Goal: Information Seeking & Learning: Find specific page/section

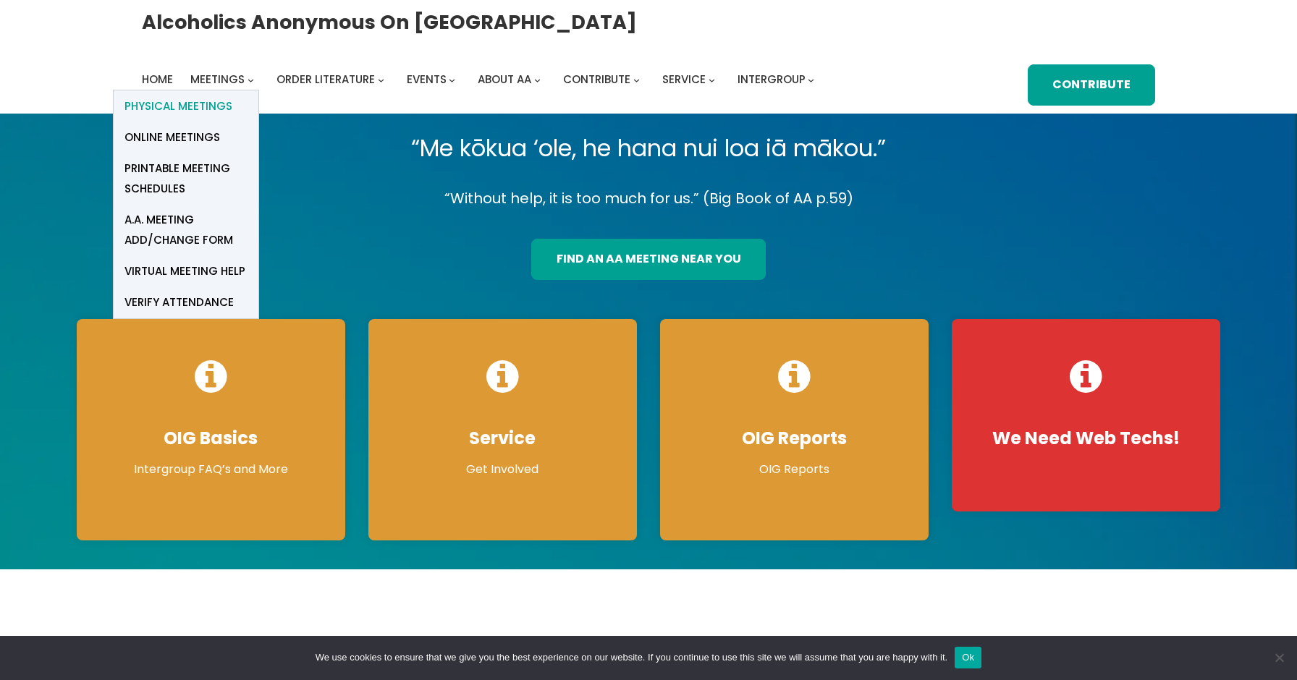
click at [177, 102] on span "Physical Meetings" at bounding box center [178, 106] width 108 height 20
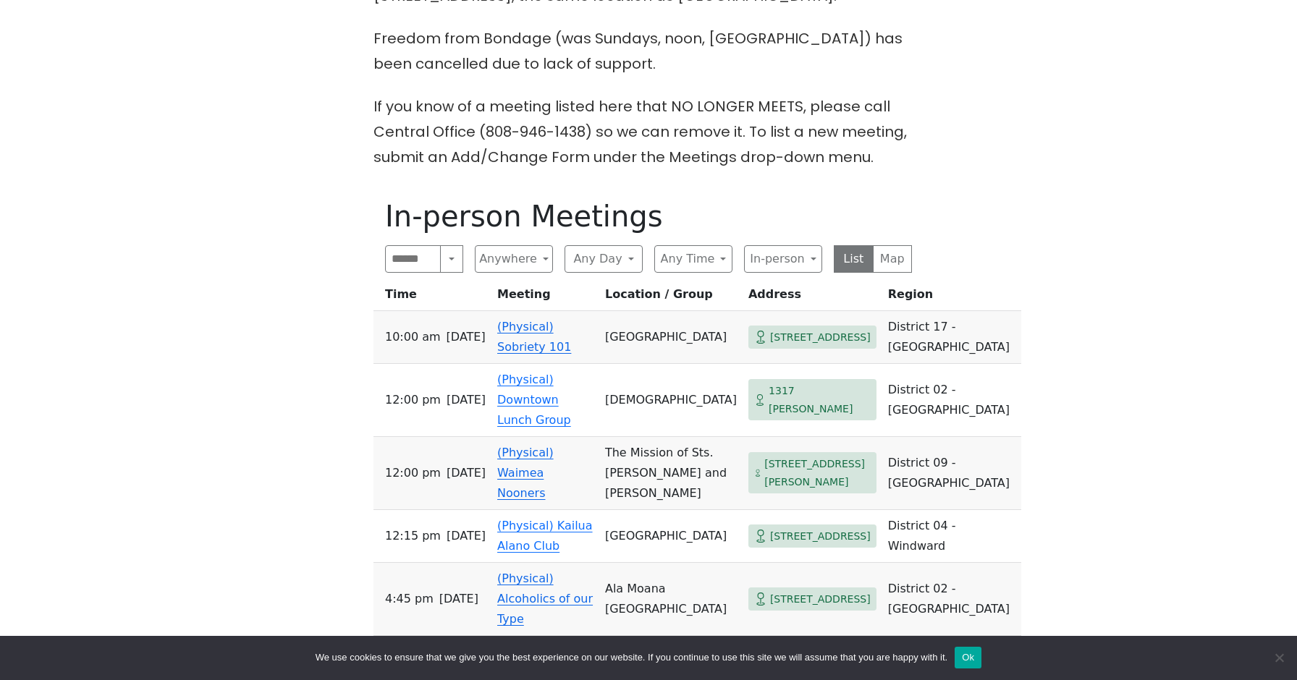
scroll to position [538, 0]
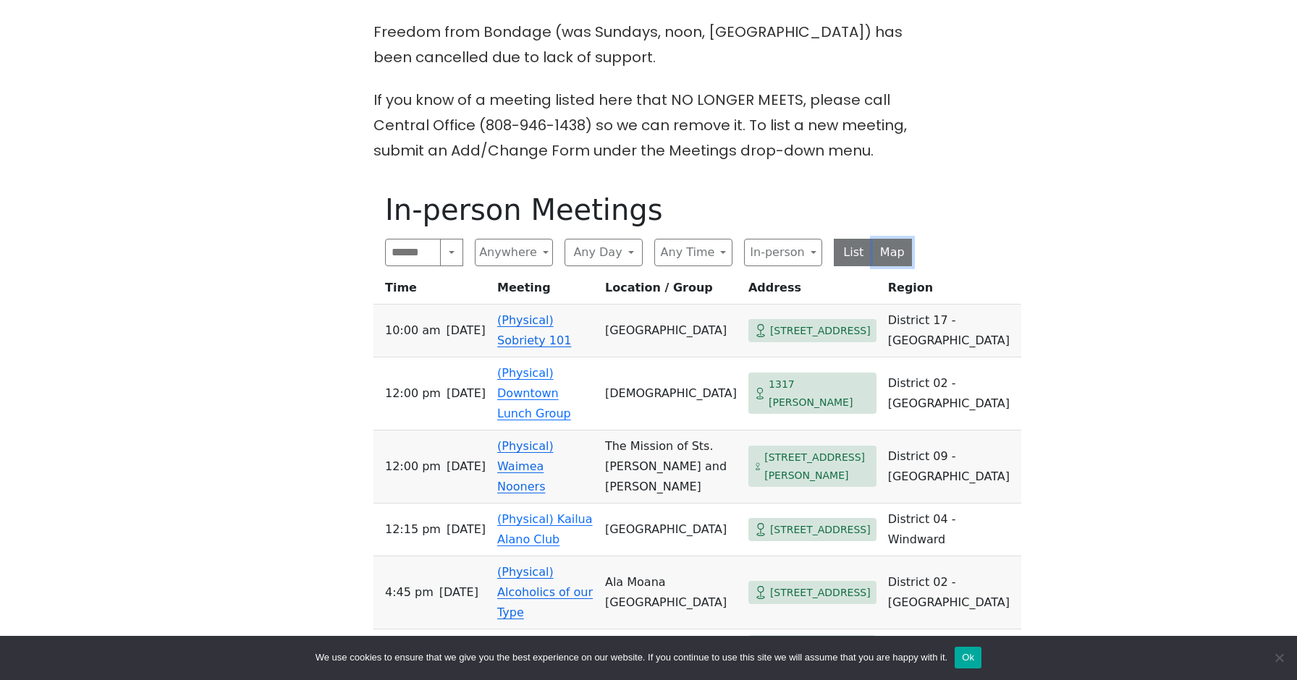
click at [902, 252] on button "Map" at bounding box center [893, 253] width 40 height 28
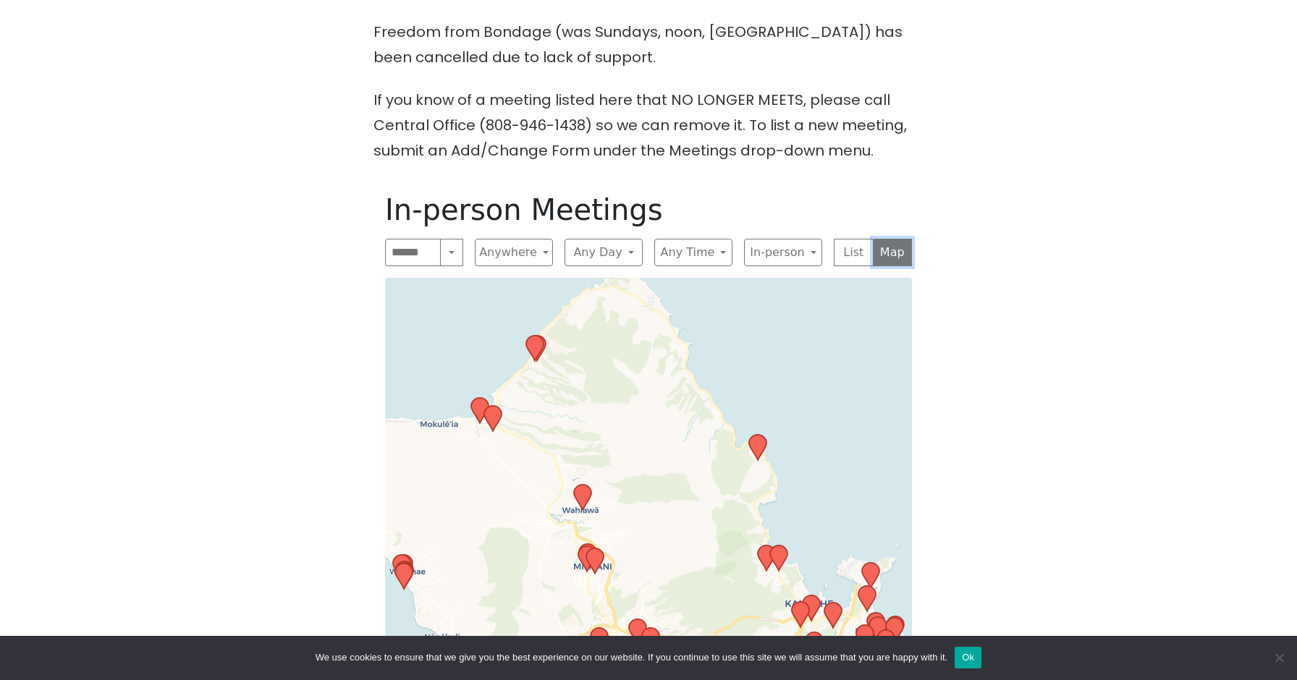
scroll to position [724, 0]
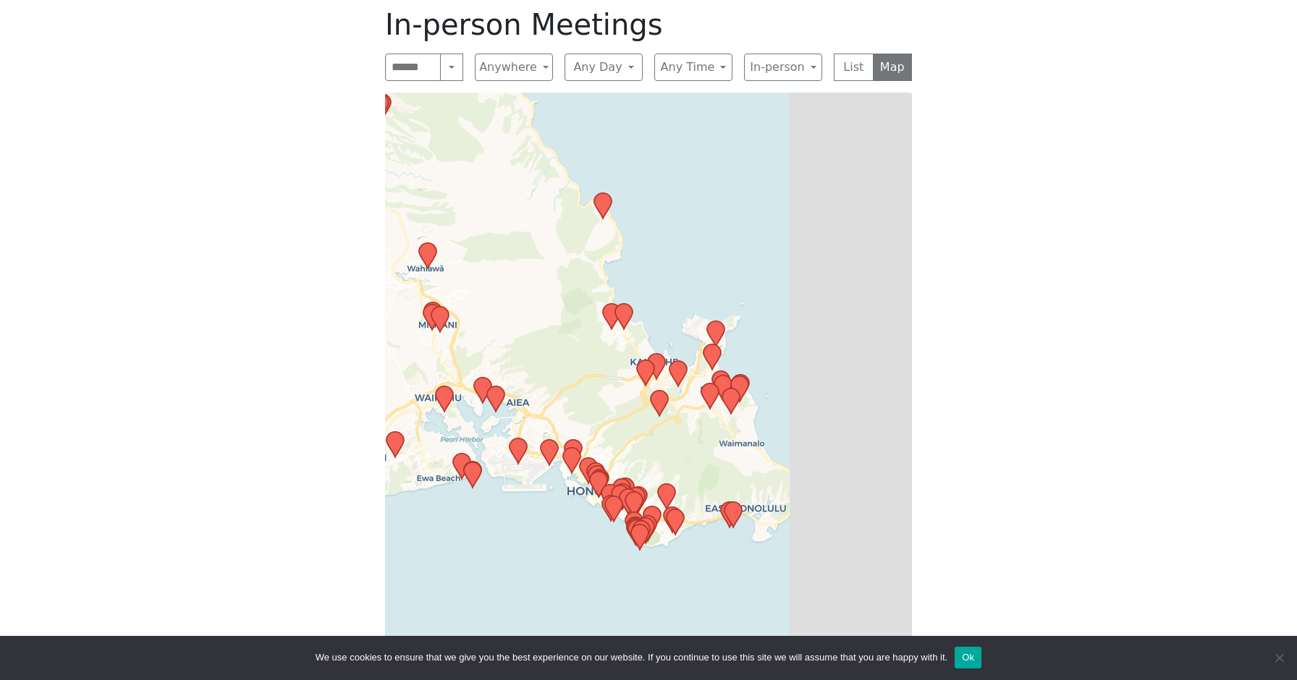
drag, startPoint x: 732, startPoint y: 427, endPoint x: 547, endPoint y: 354, distance: 199.2
click at [547, 354] on div "Leaflet | © OpenStreetMap contributors © CARTO" at bounding box center [648, 379] width 527 height 572
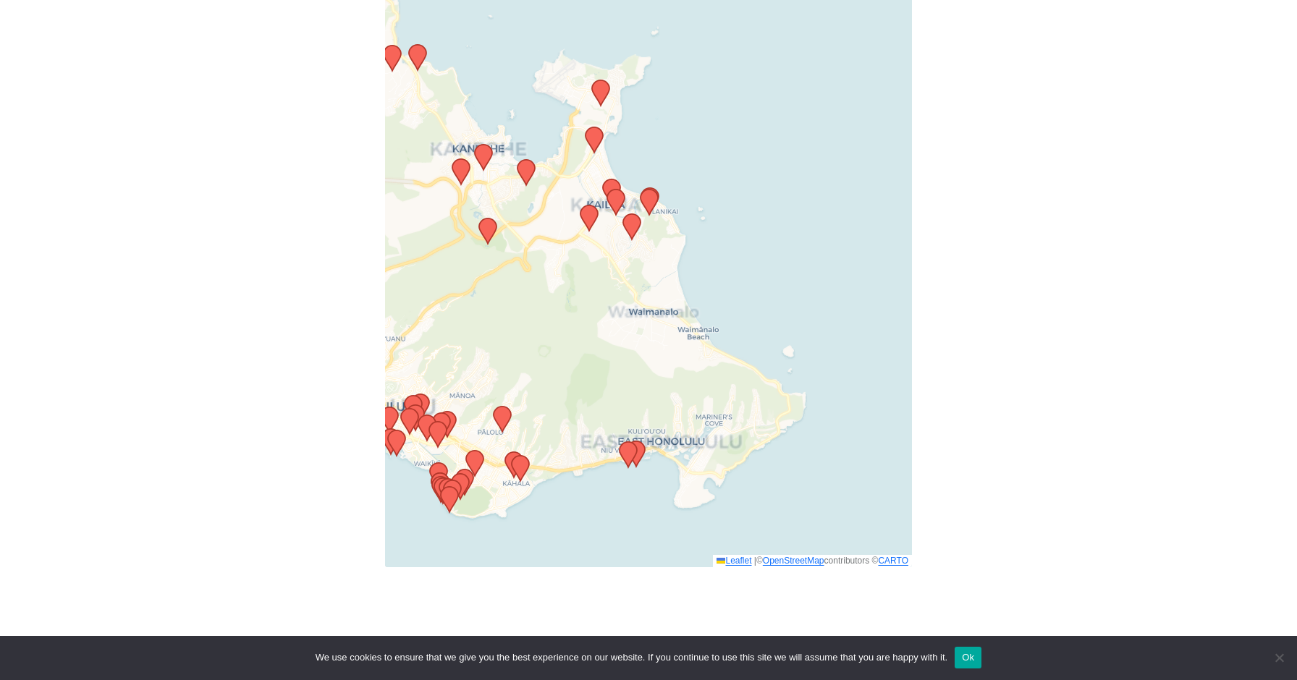
scroll to position [796, 0]
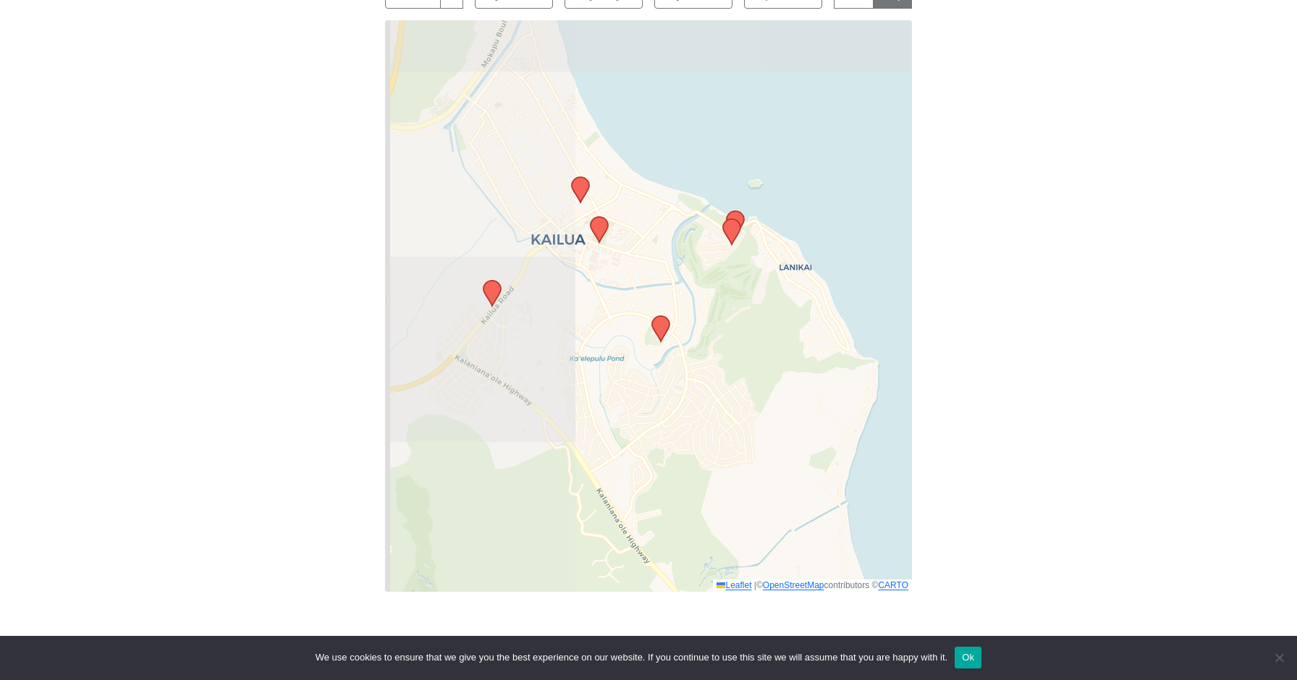
drag, startPoint x: 511, startPoint y: 217, endPoint x: 814, endPoint y: 321, distance: 320.4
click at [814, 321] on div "Leaflet | © OpenStreetMap contributors © CARTO" at bounding box center [648, 306] width 527 height 572
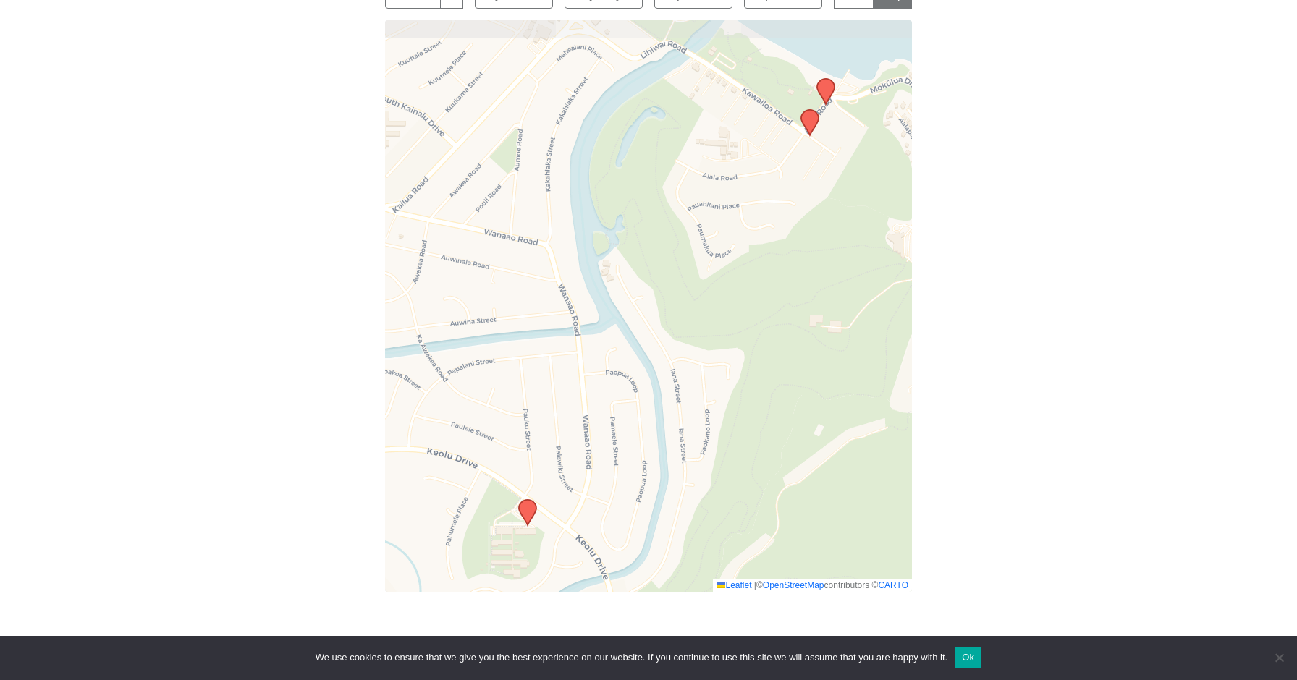
drag, startPoint x: 544, startPoint y: 347, endPoint x: 642, endPoint y: 434, distance: 131.3
click at [642, 434] on div "Leaflet | © OpenStreetMap contributors © CARTO" at bounding box center [648, 306] width 527 height 572
click at [810, 117] on icon at bounding box center [809, 122] width 17 height 25
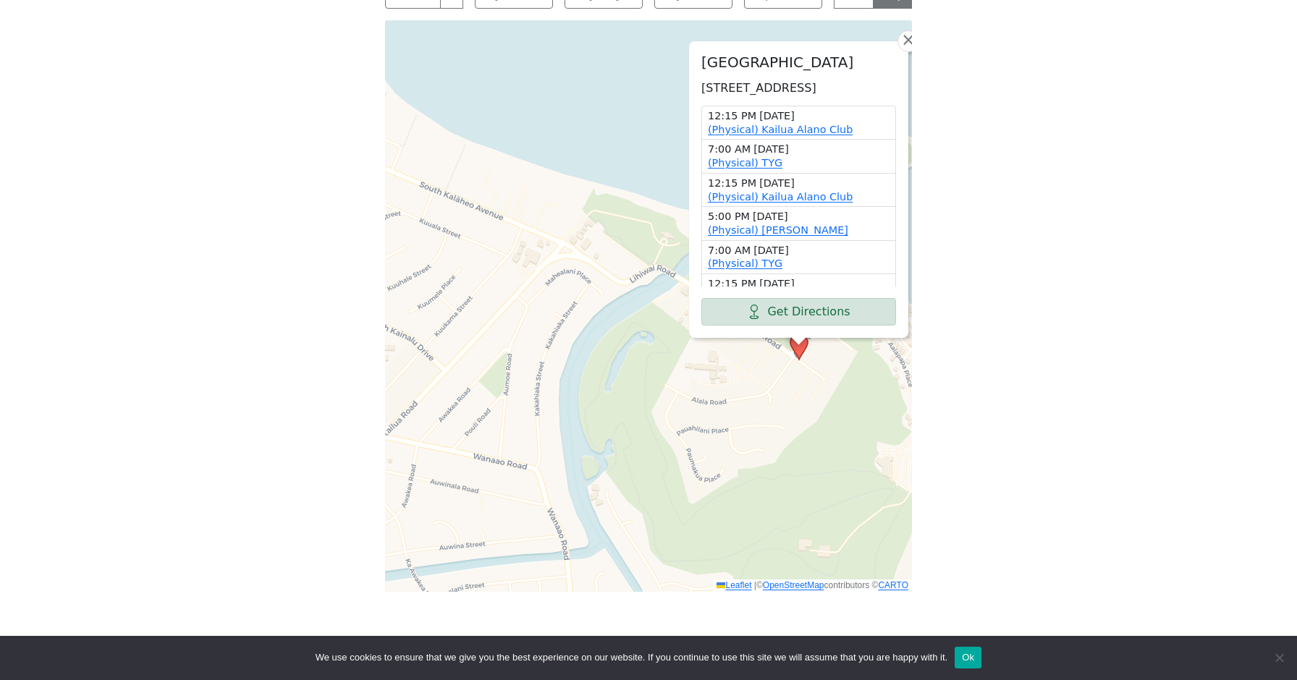
click at [1020, 224] on div "On [DATE] (only), the Serenity Group will meet at [DEMOGRAPHIC_DATA] at [STREET…" at bounding box center [648, 157] width 1167 height 927
click at [904, 31] on span "×" at bounding box center [908, 39] width 14 height 17
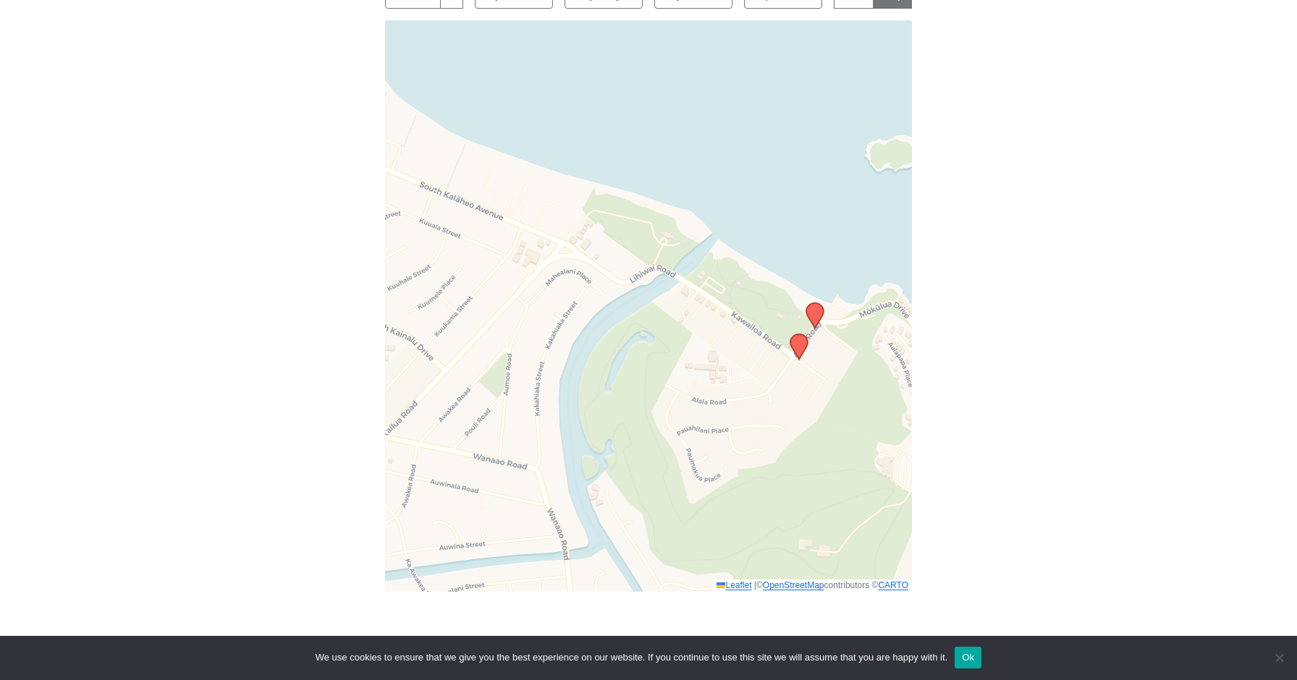
click at [813, 315] on icon at bounding box center [814, 315] width 17 height 25
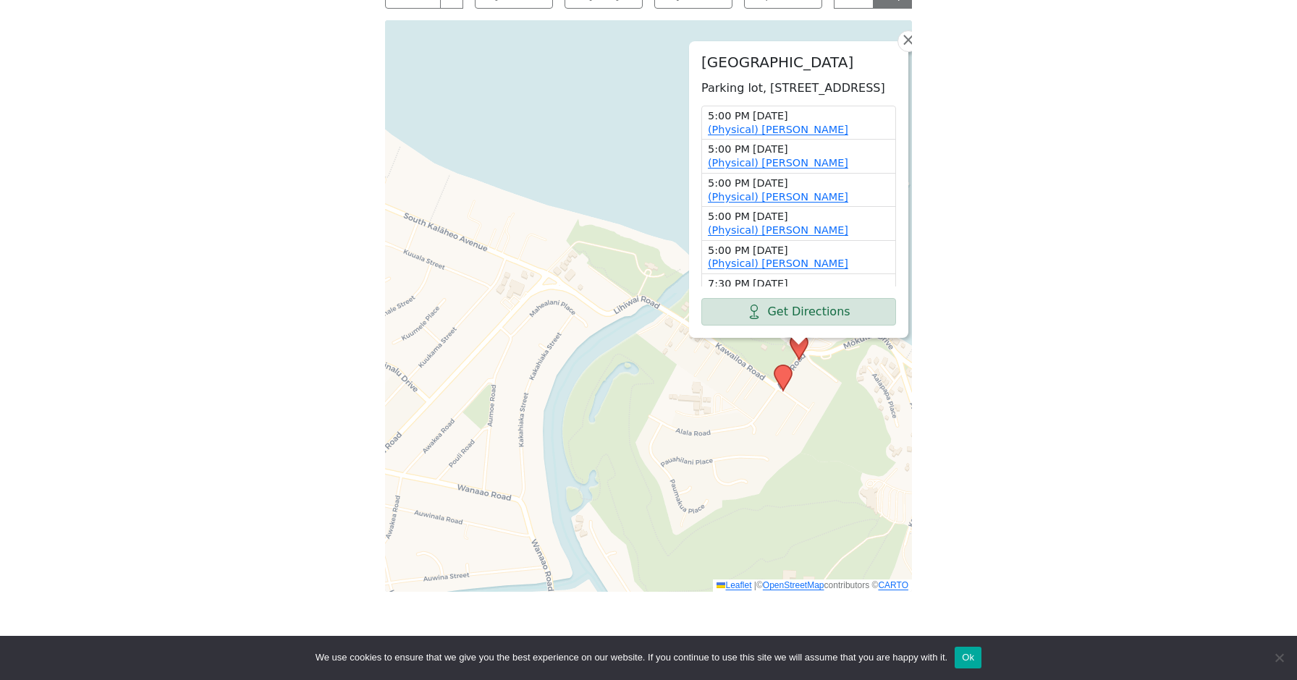
click at [832, 468] on div "[GEOGRAPHIC_DATA], [STREET_ADDRESS] 5:00 PM [DATE] (Physical) [PERSON_NAME] 5:0…" at bounding box center [648, 306] width 527 height 572
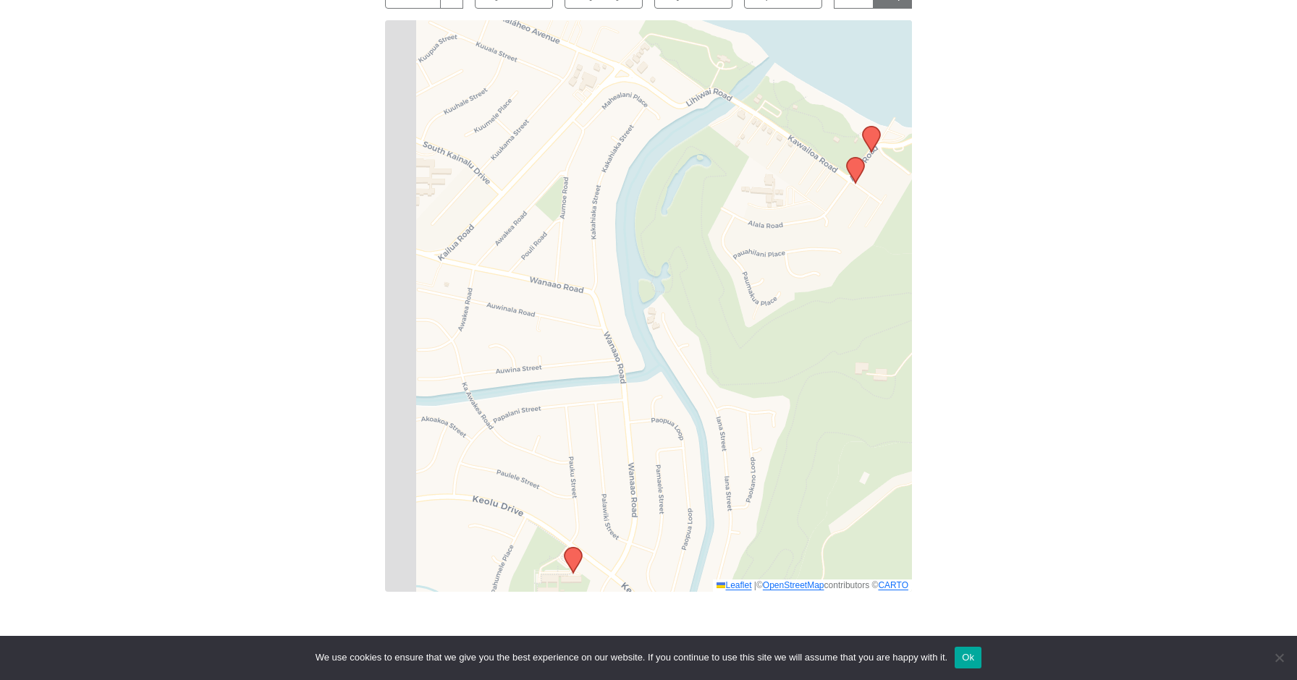
drag, startPoint x: 707, startPoint y: 491, endPoint x: 779, endPoint y: 283, distance: 220.0
click at [779, 283] on div "Leaflet | © OpenStreetMap contributors © CARTO" at bounding box center [648, 306] width 527 height 572
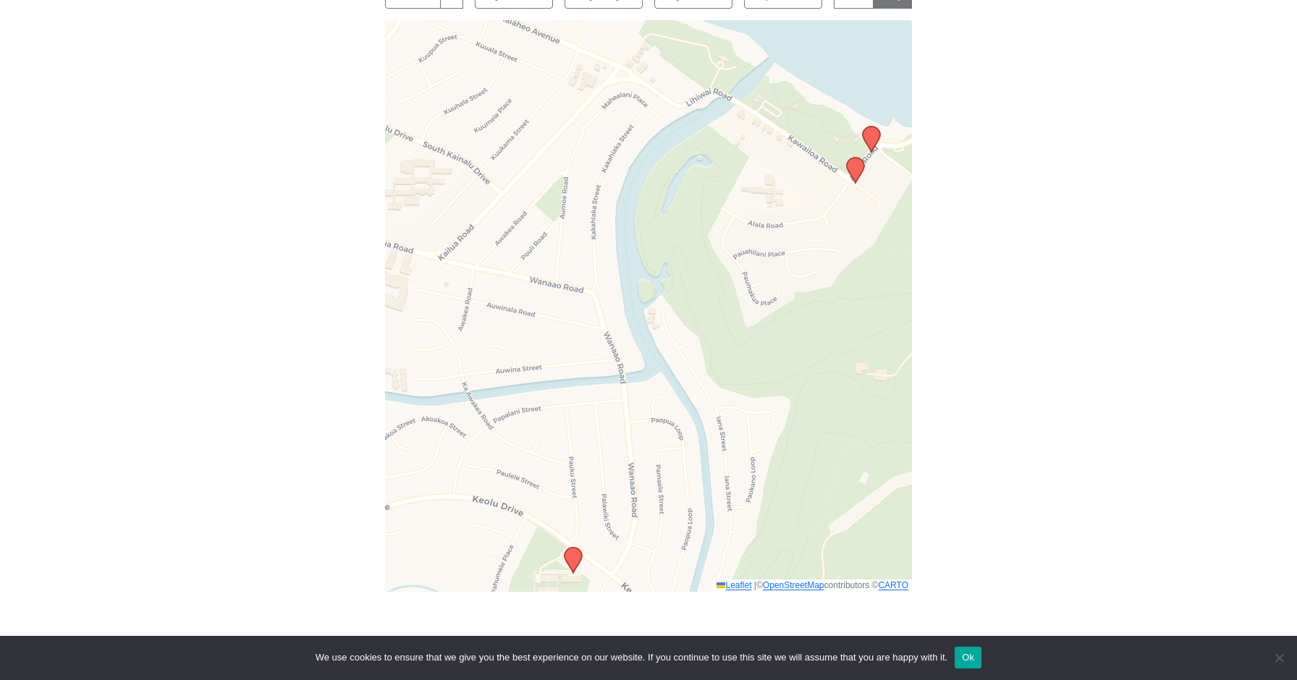
click at [570, 554] on icon at bounding box center [573, 560] width 17 height 25
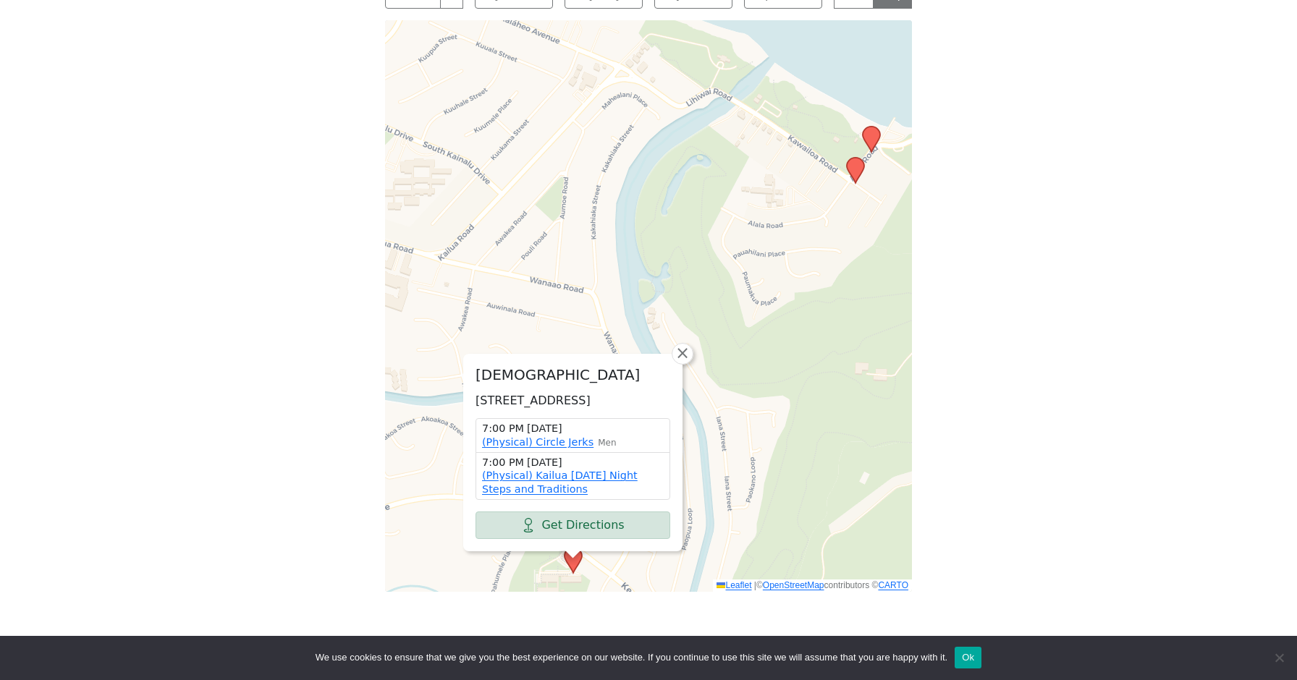
click at [769, 454] on div "[DEMOGRAPHIC_DATA] [STREET_ADDRESS] 7:00 PM [DATE] (Physical) Circle Jerks Men …" at bounding box center [648, 306] width 527 height 572
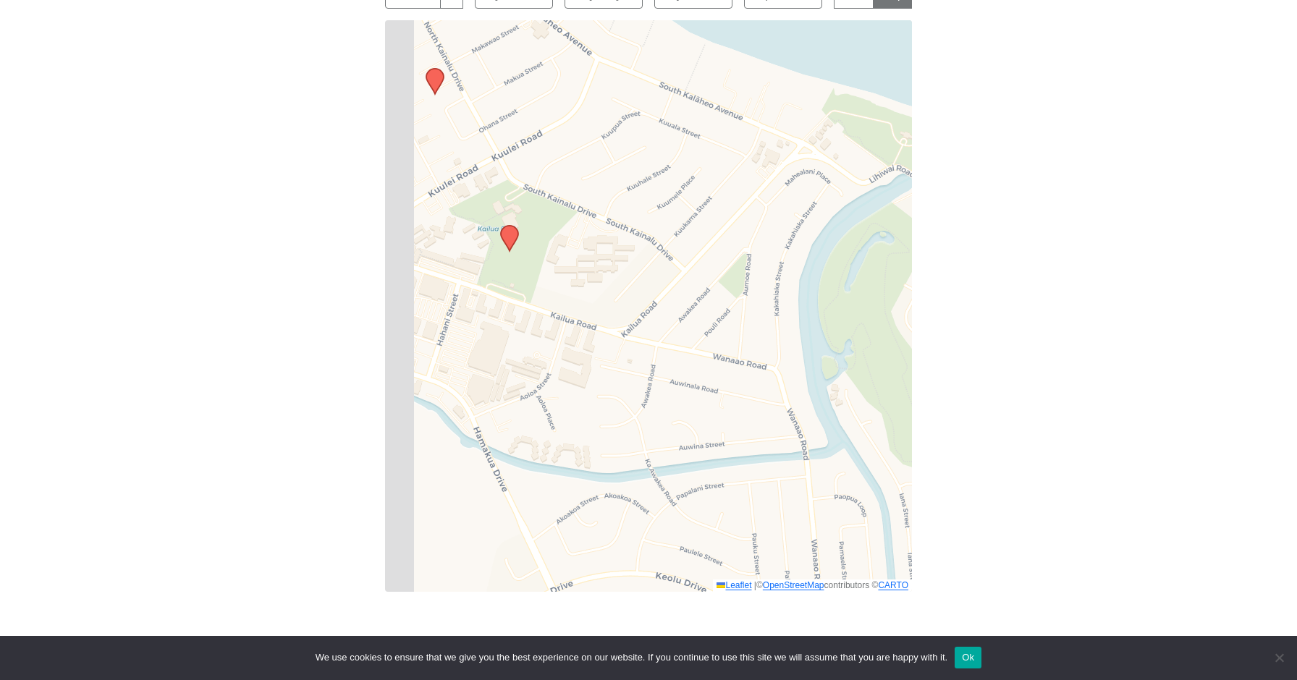
drag, startPoint x: 643, startPoint y: 259, endPoint x: 841, endPoint y: 341, distance: 213.8
click at [841, 341] on div "Leaflet | © OpenStreetMap contributors © CARTO" at bounding box center [648, 306] width 527 height 572
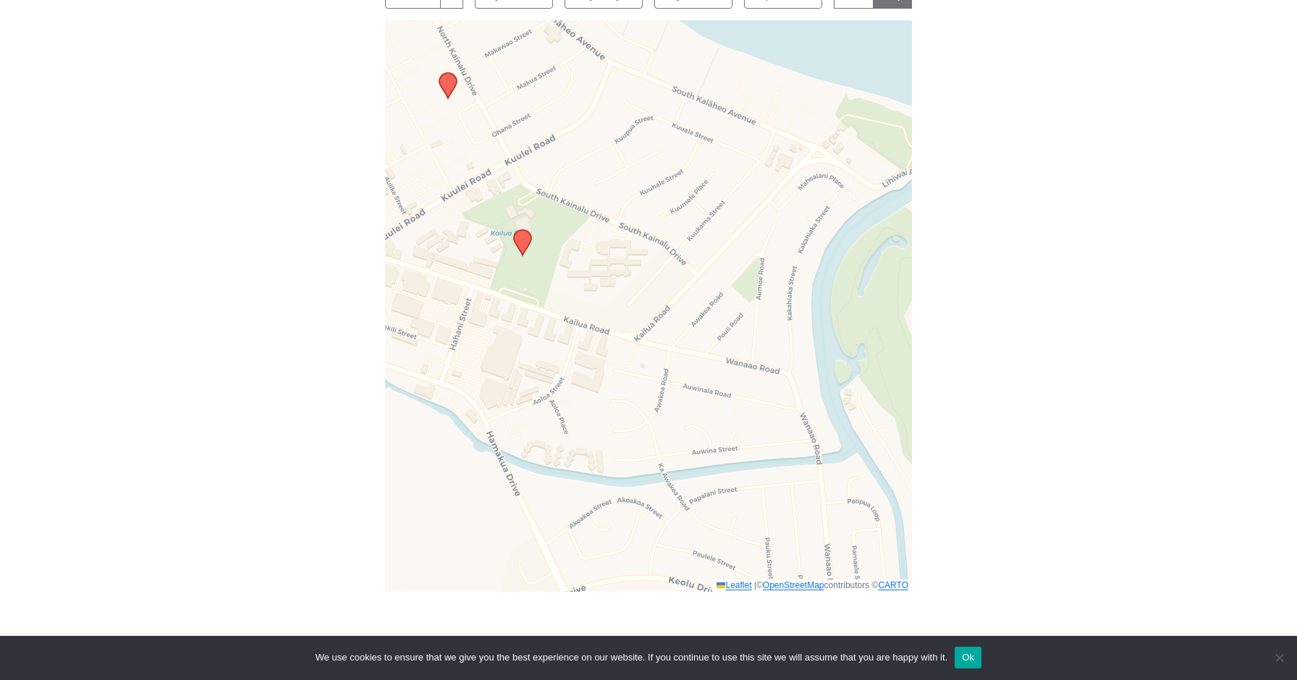
click at [520, 243] on icon at bounding box center [522, 242] width 17 height 25
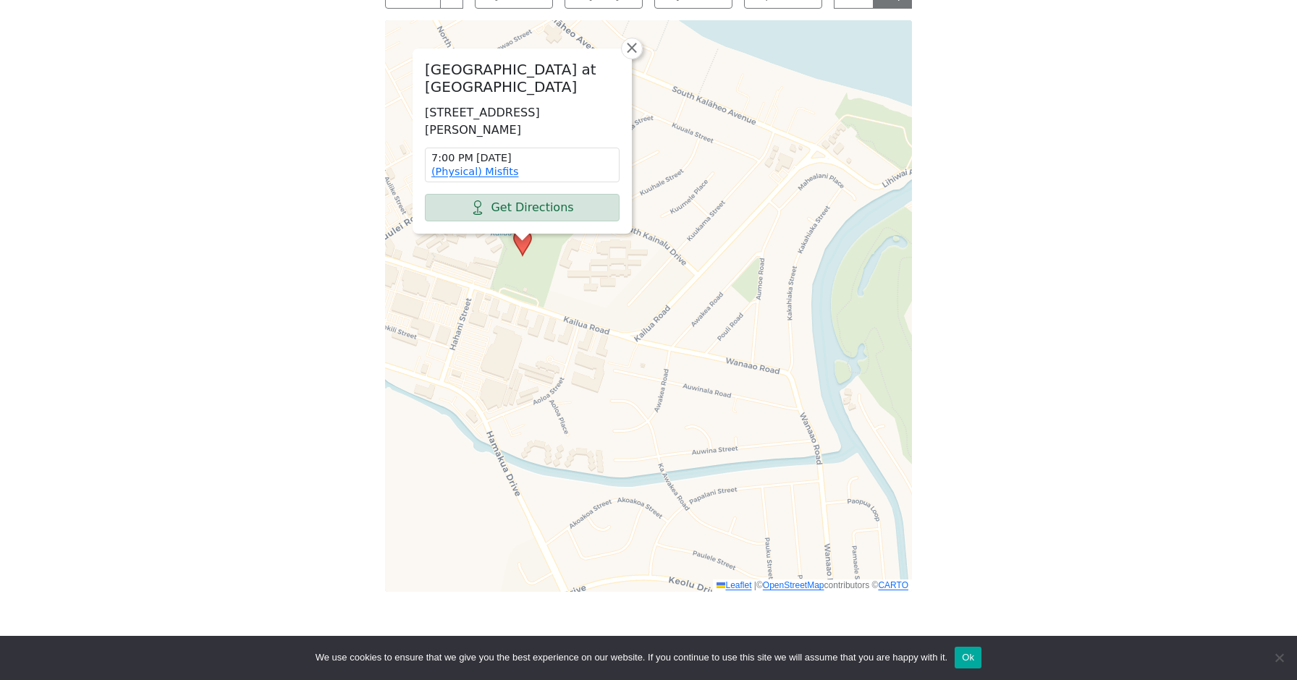
click at [593, 292] on div "[GEOGRAPHIC_DATA] at [GEOGRAPHIC_DATA] [STREET_ADDRESS] 7:00 PM [DATE] (Physica…" at bounding box center [648, 306] width 527 height 572
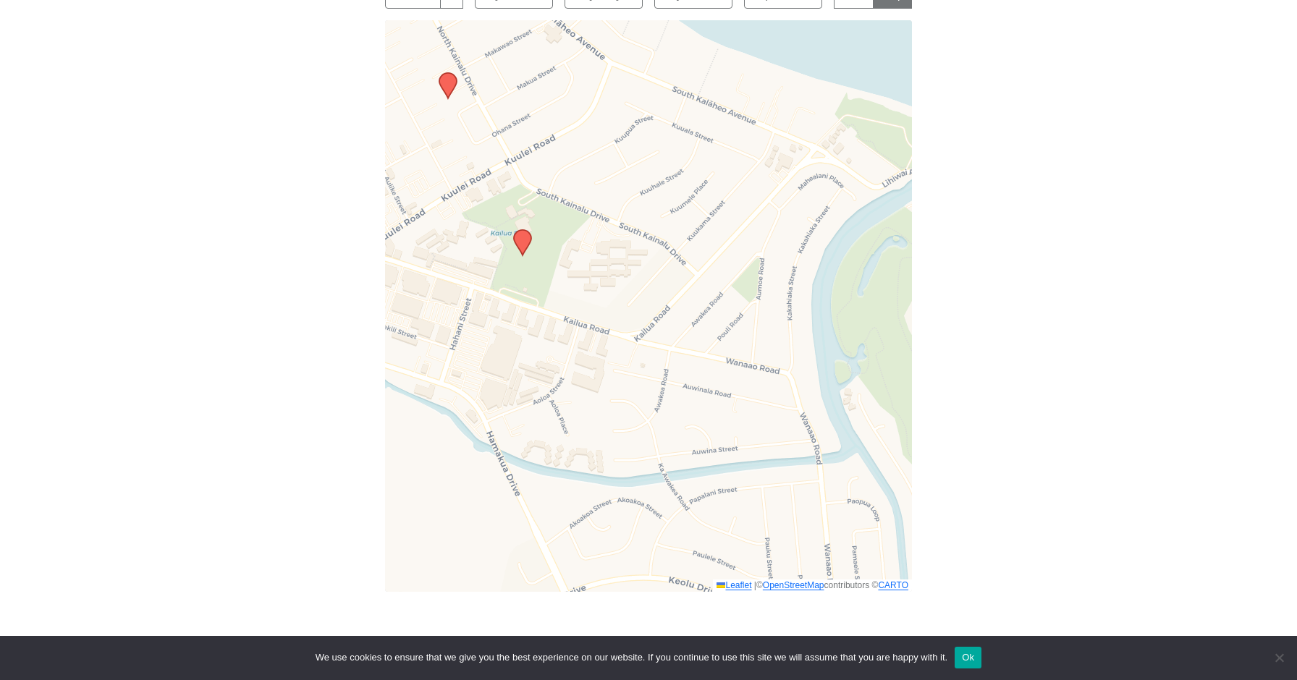
click at [445, 83] on icon at bounding box center [447, 85] width 17 height 25
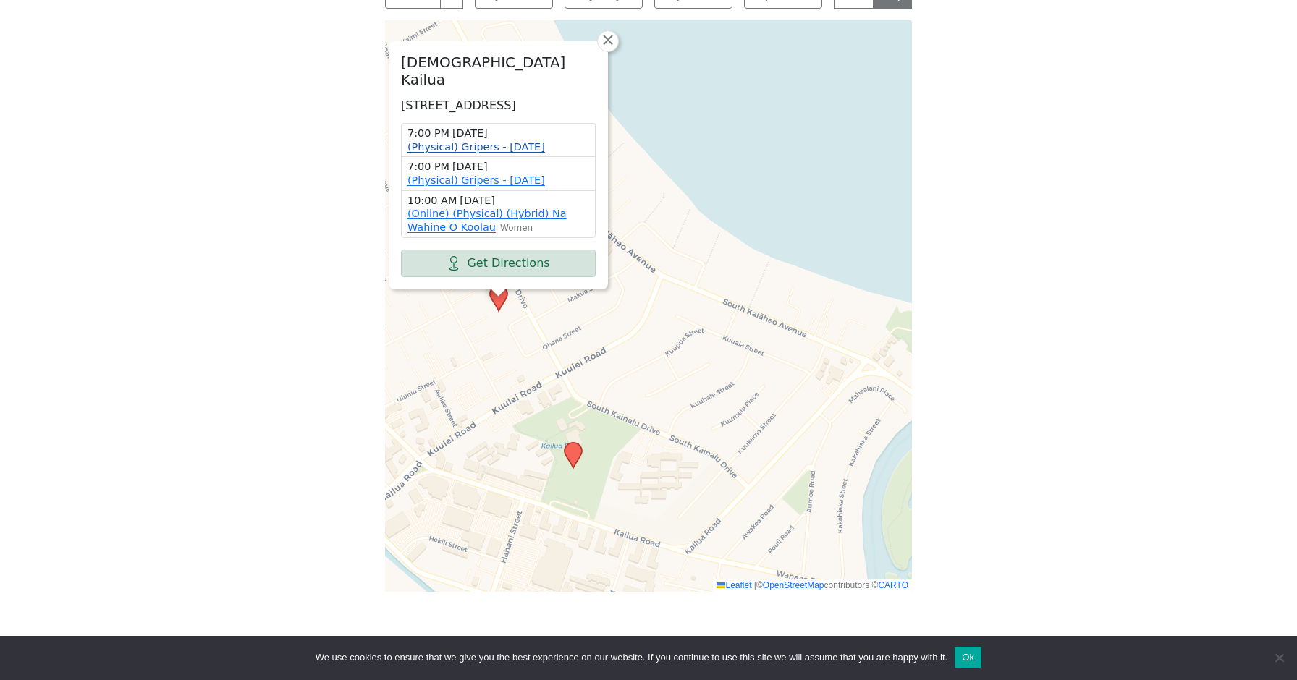
click at [478, 148] on link "(Physical) Gripers - [DATE]" at bounding box center [476, 147] width 138 height 12
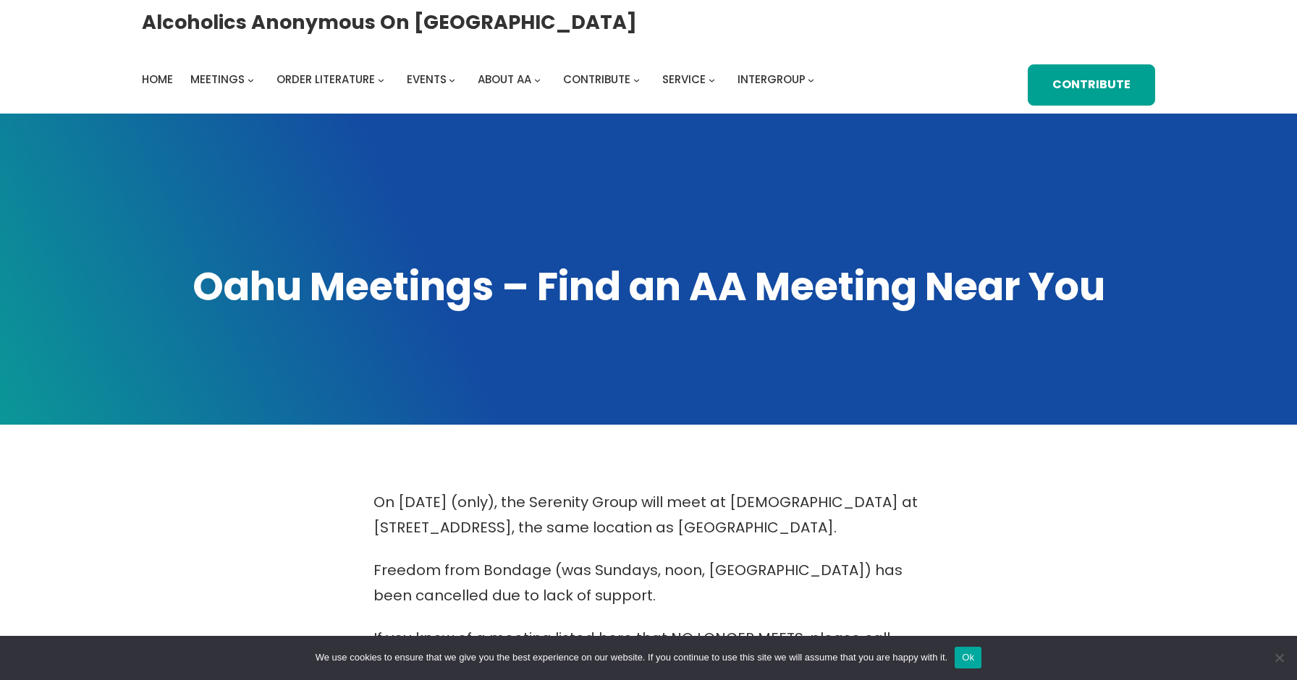
scroll to position [419, 0]
